Goal: Task Accomplishment & Management: Use online tool/utility

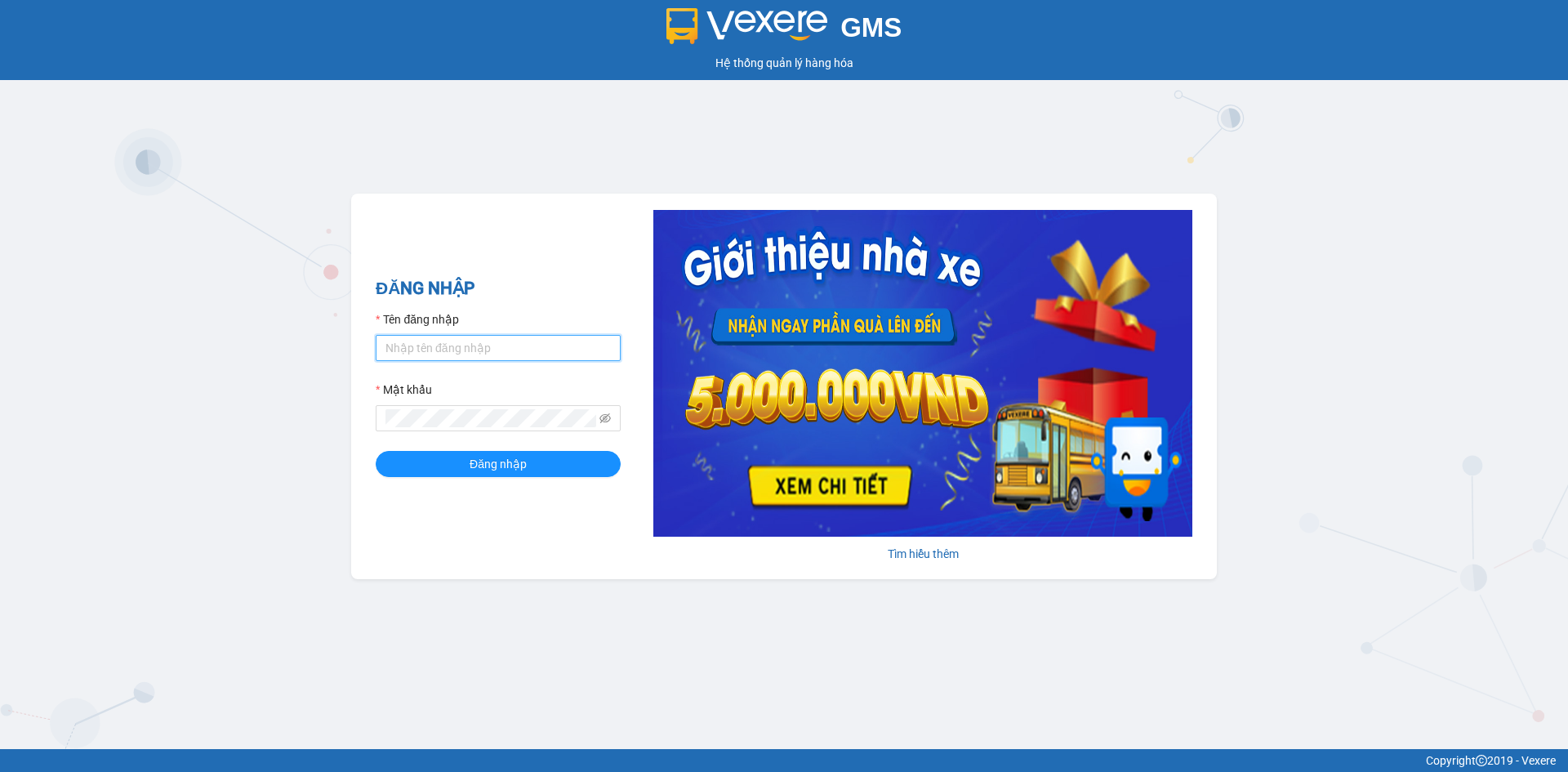
click at [430, 345] on input "Tên đăng nhập" at bounding box center [497, 348] width 245 height 26
type input "hongphuc.tienoanh"
click at [375, 451] on button "Đăng nhập" at bounding box center [497, 464] width 245 height 26
